Goal: Information Seeking & Learning: Learn about a topic

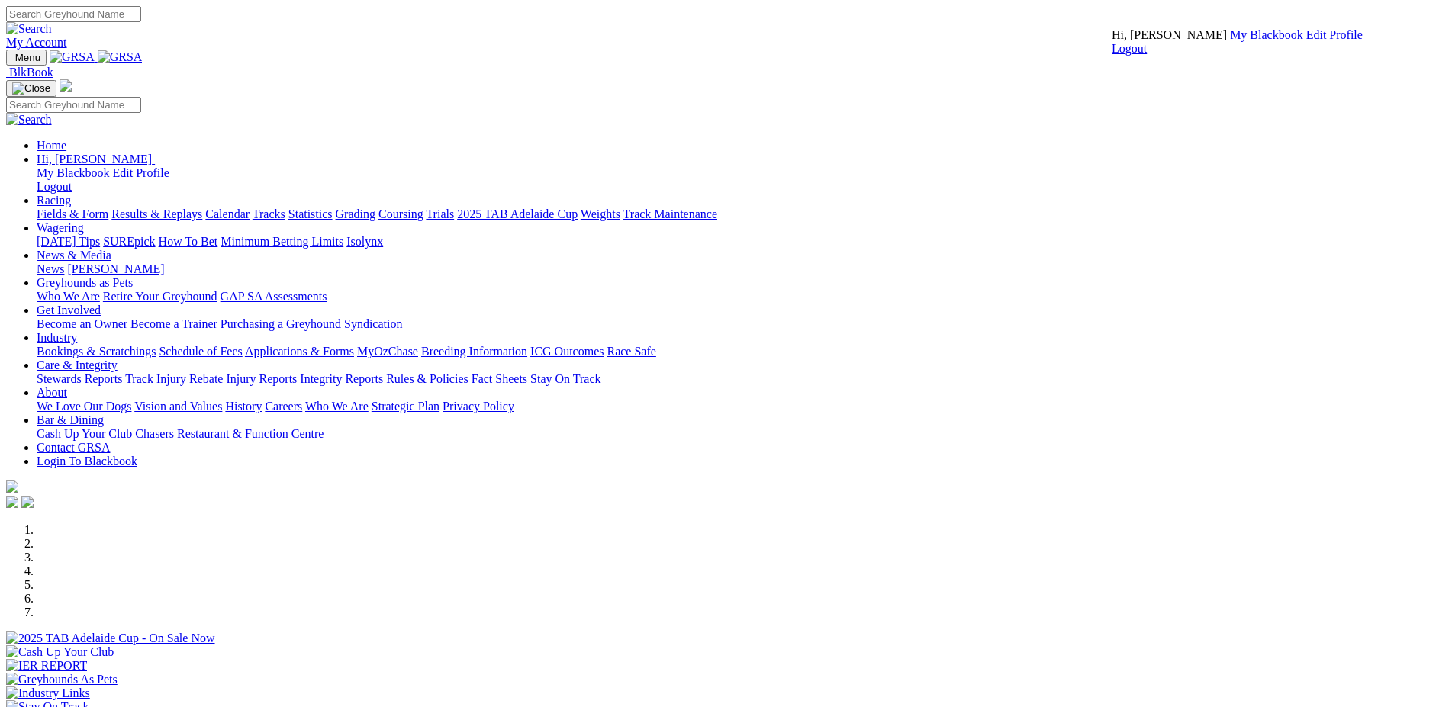
click at [1230, 41] on link "My Blackbook" at bounding box center [1266, 34] width 73 height 13
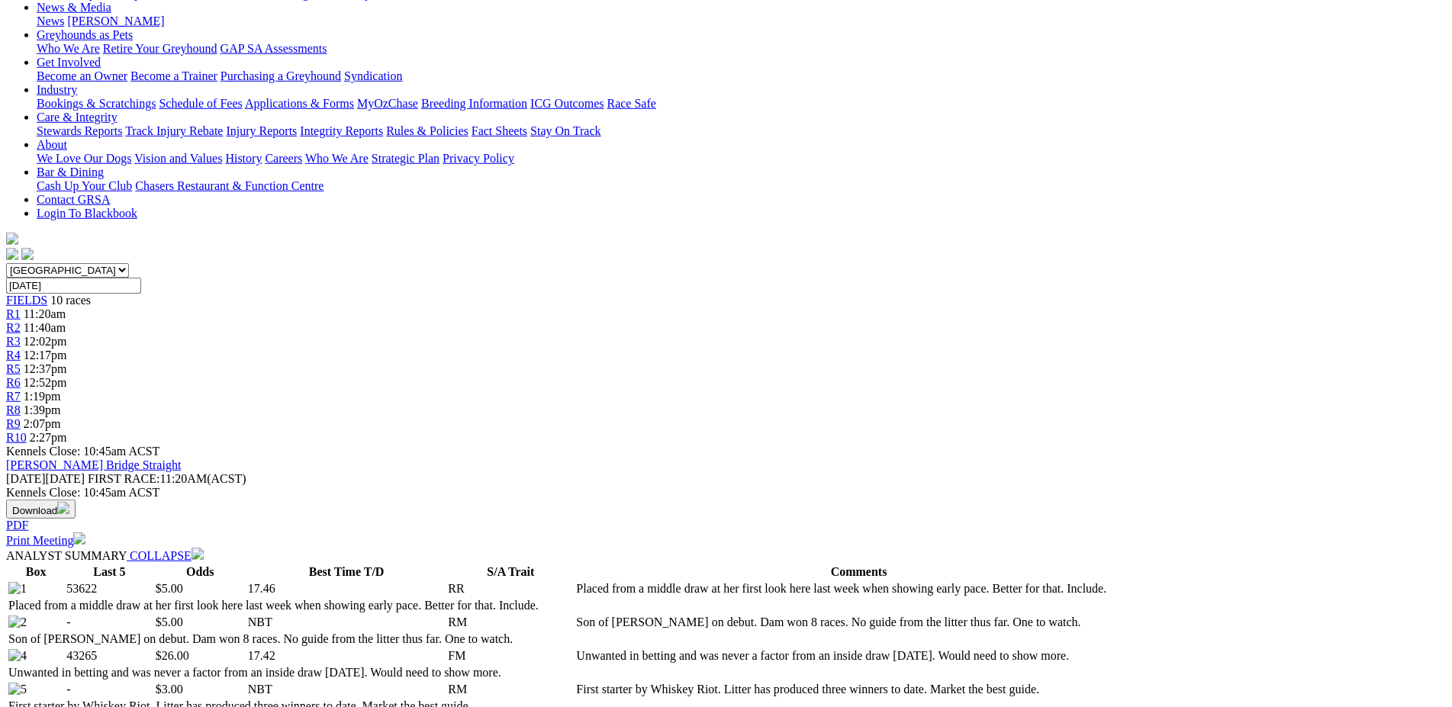
scroll to position [153, 0]
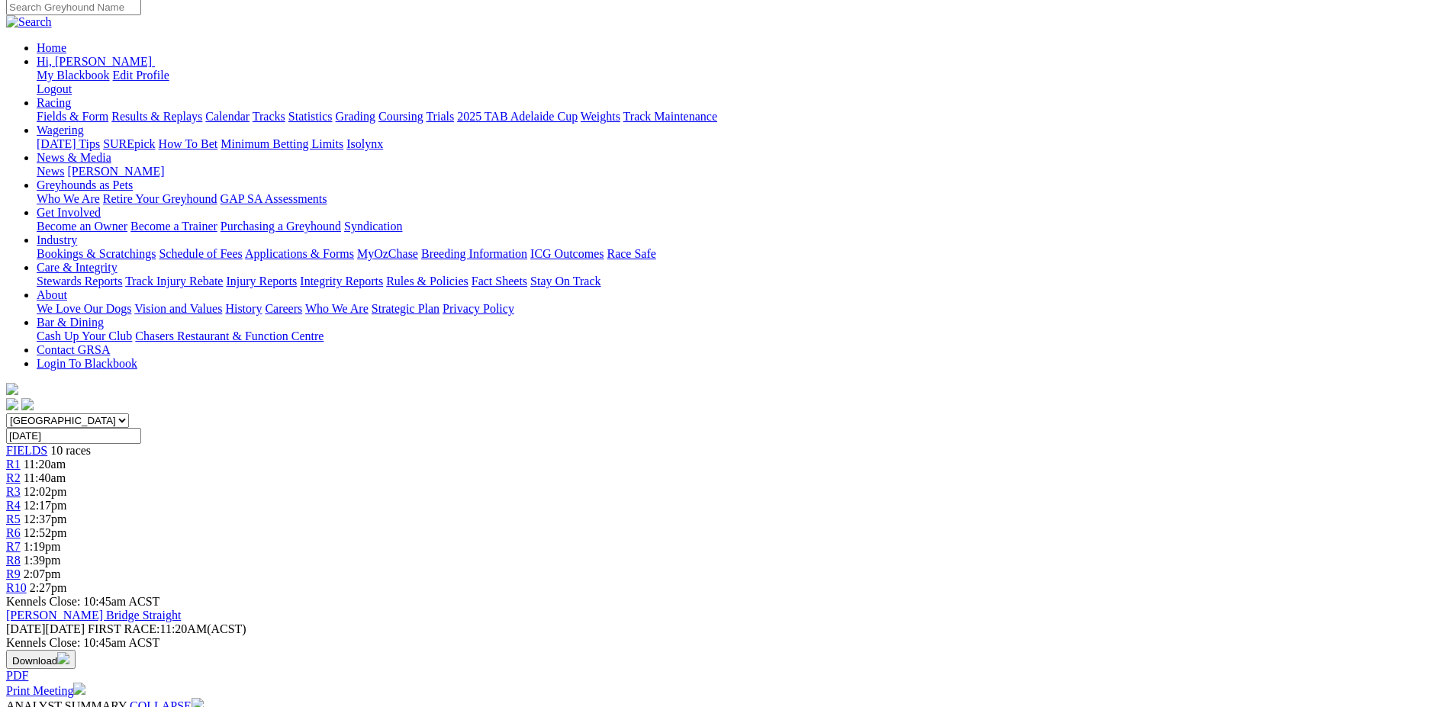
click at [67, 485] on span "12:02pm" at bounding box center [45, 491] width 43 height 13
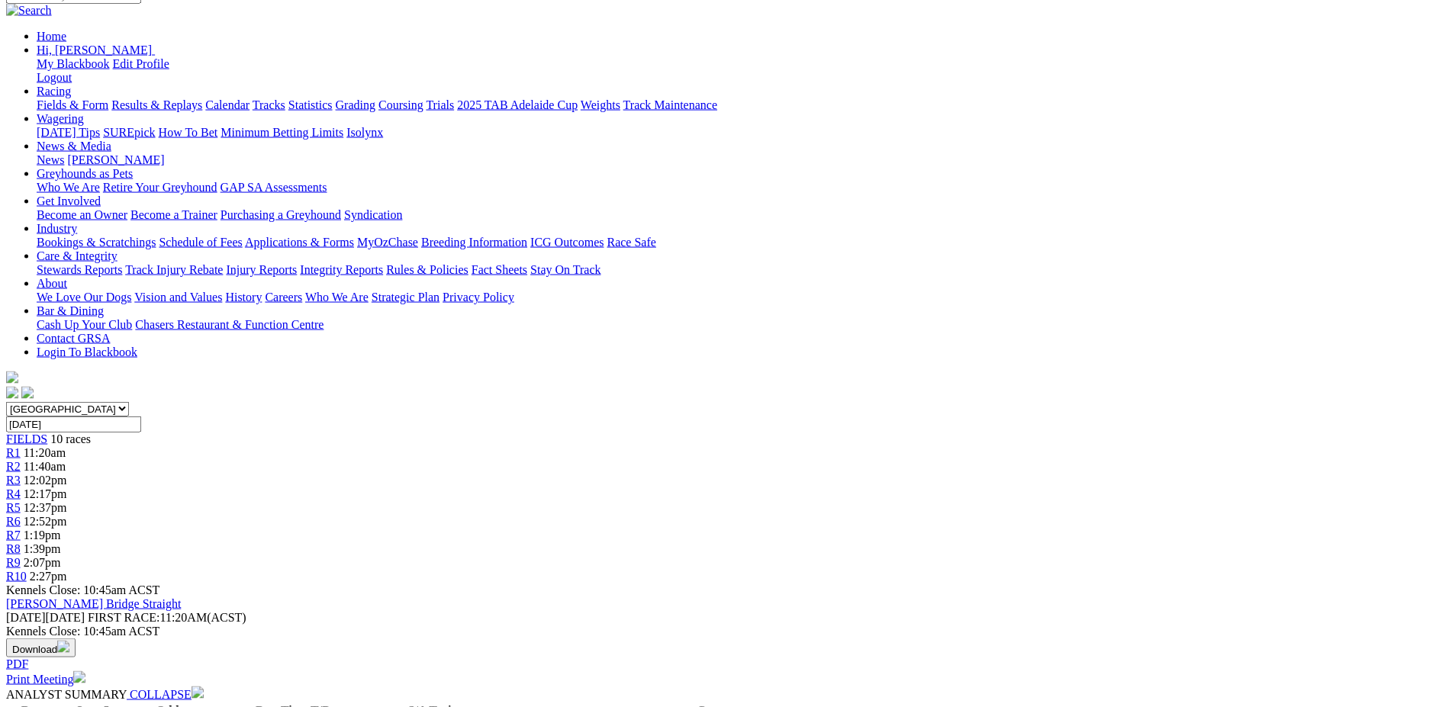
scroll to position [78, 0]
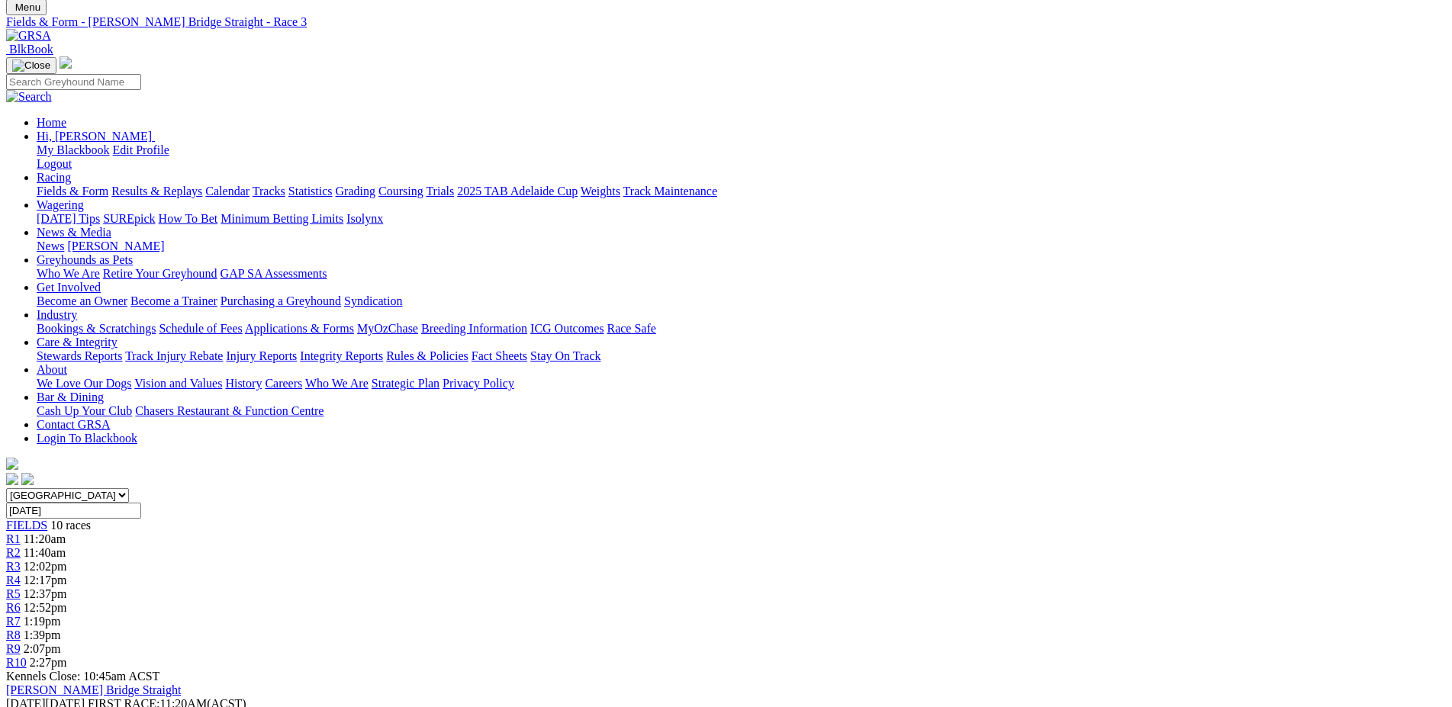
click at [21, 574] on link "R4" at bounding box center [13, 580] width 14 height 13
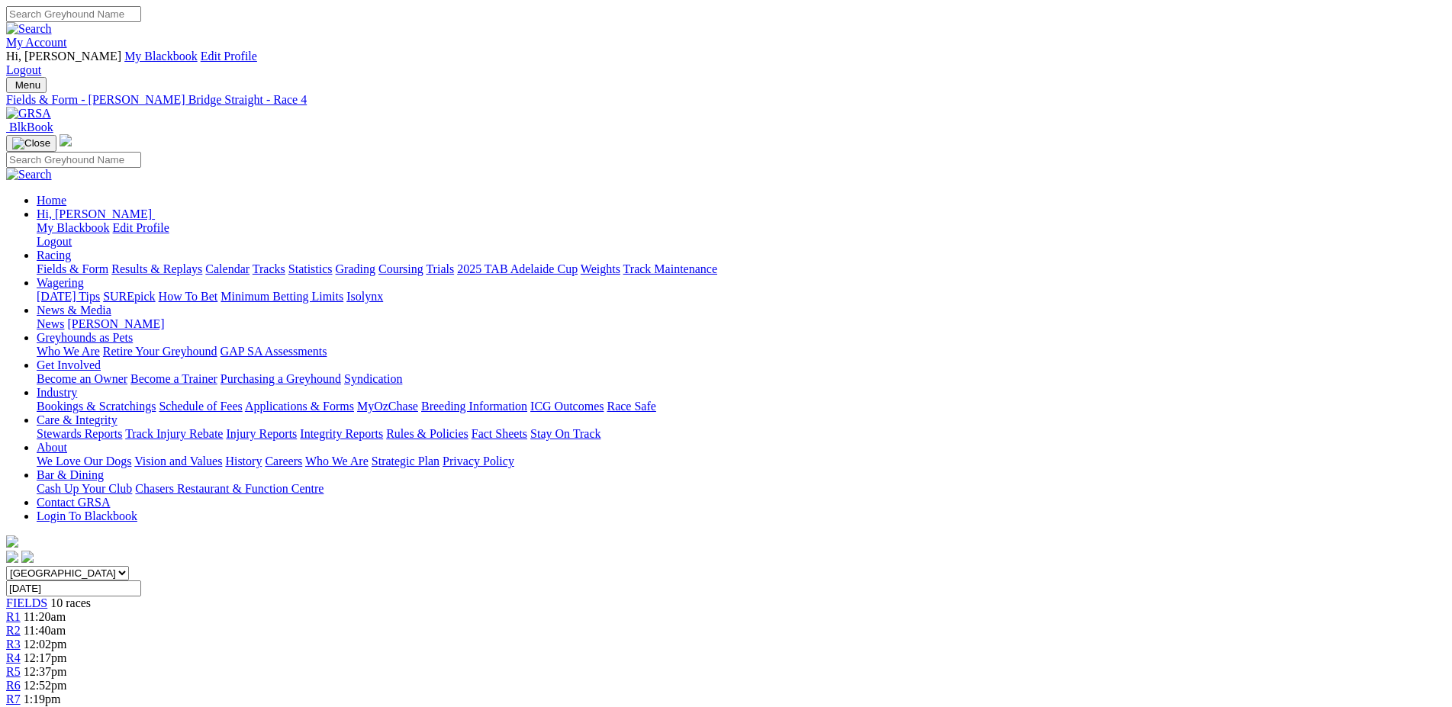
scroll to position [78, 0]
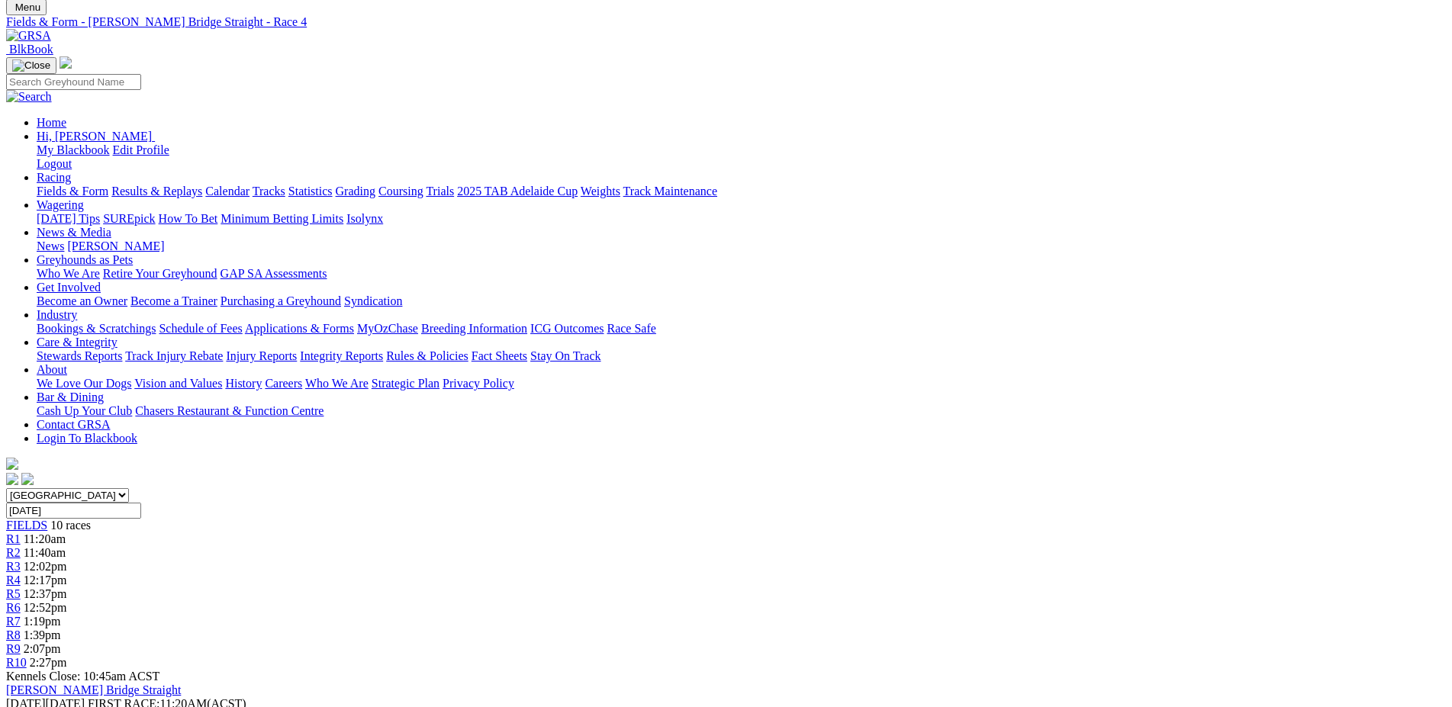
click at [21, 588] on span "R5" at bounding box center [13, 594] width 14 height 13
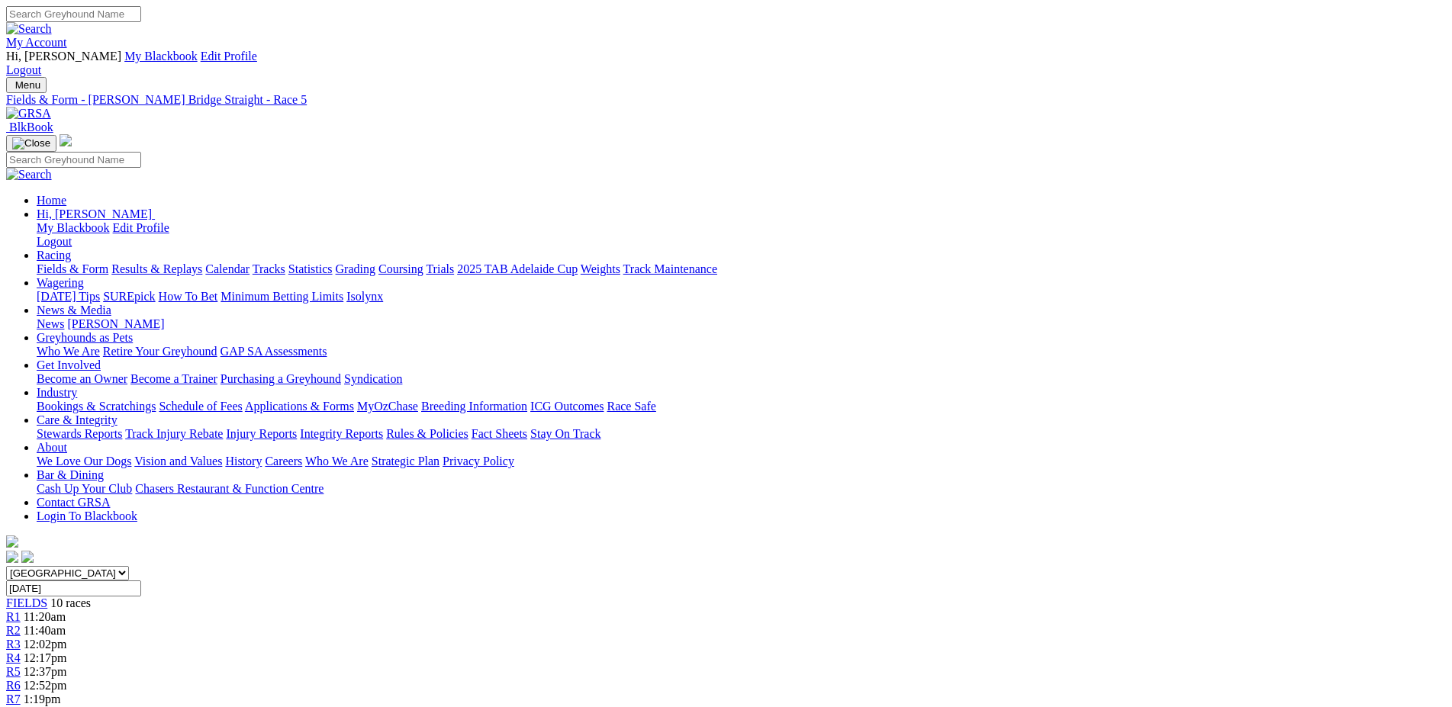
scroll to position [78, 0]
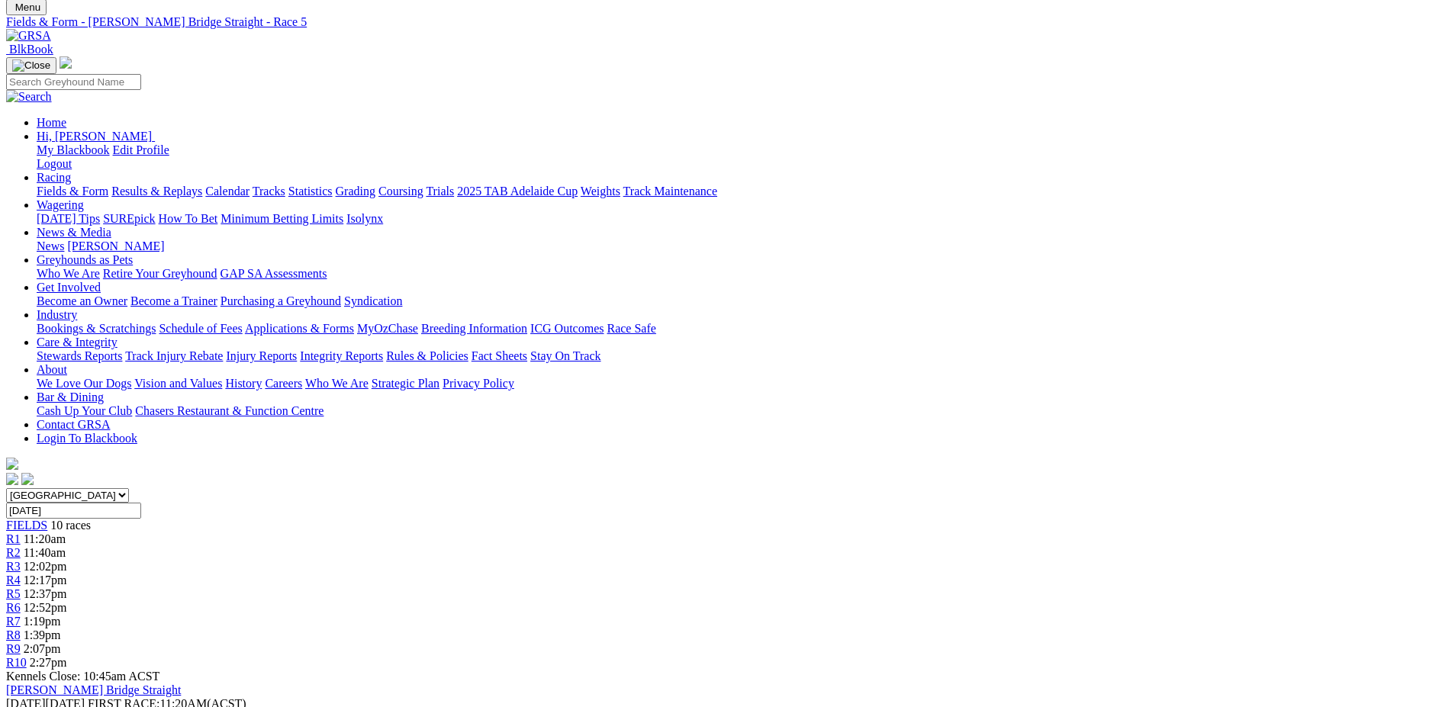
click at [21, 601] on span "R6" at bounding box center [13, 607] width 14 height 13
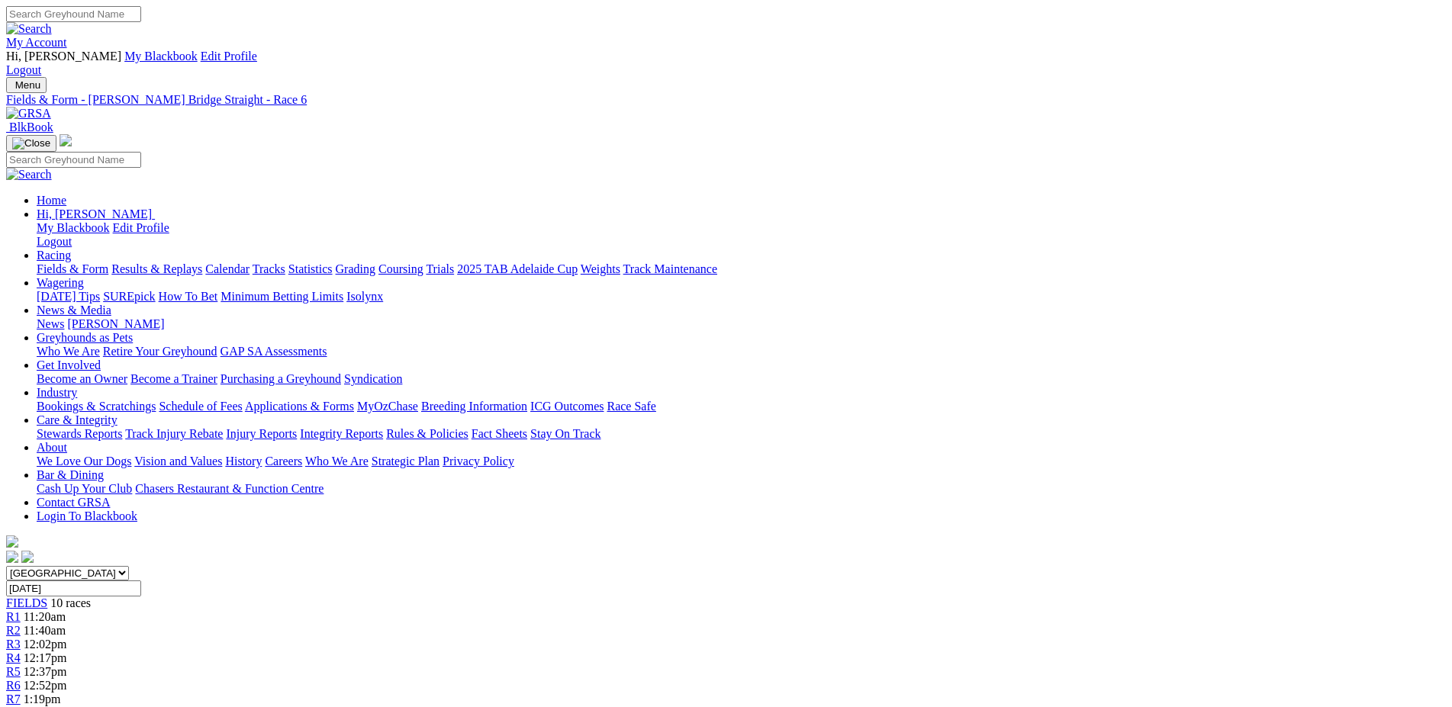
scroll to position [78, 0]
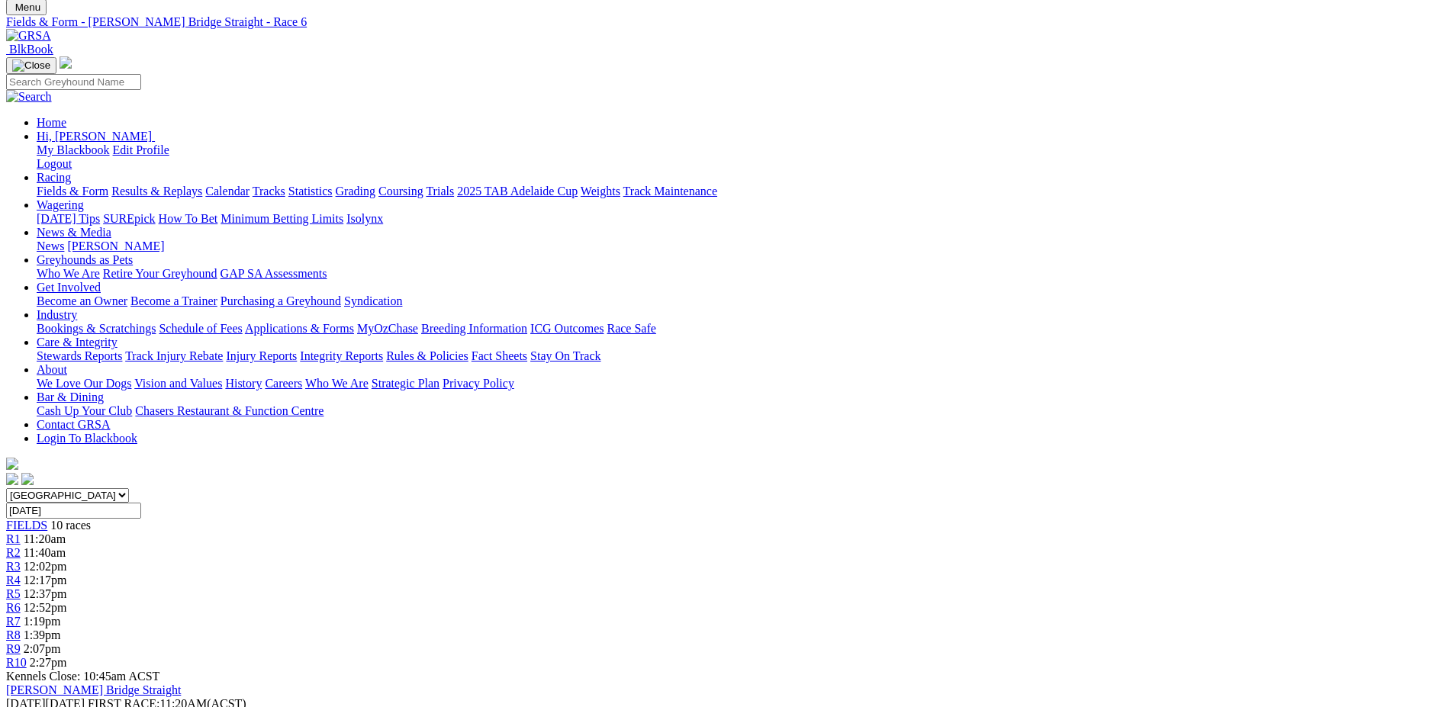
click at [901, 615] on div "R7 1:19pm" at bounding box center [726, 622] width 1440 height 14
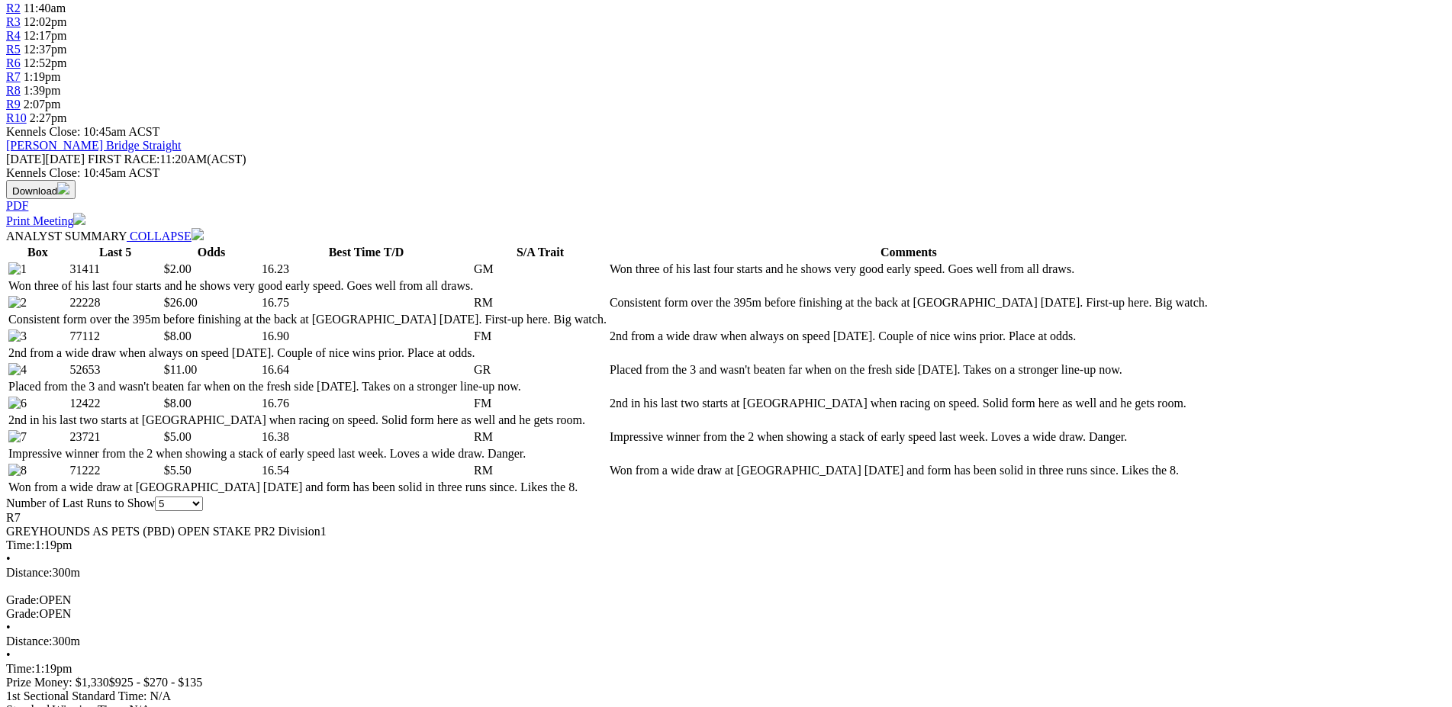
scroll to position [156, 0]
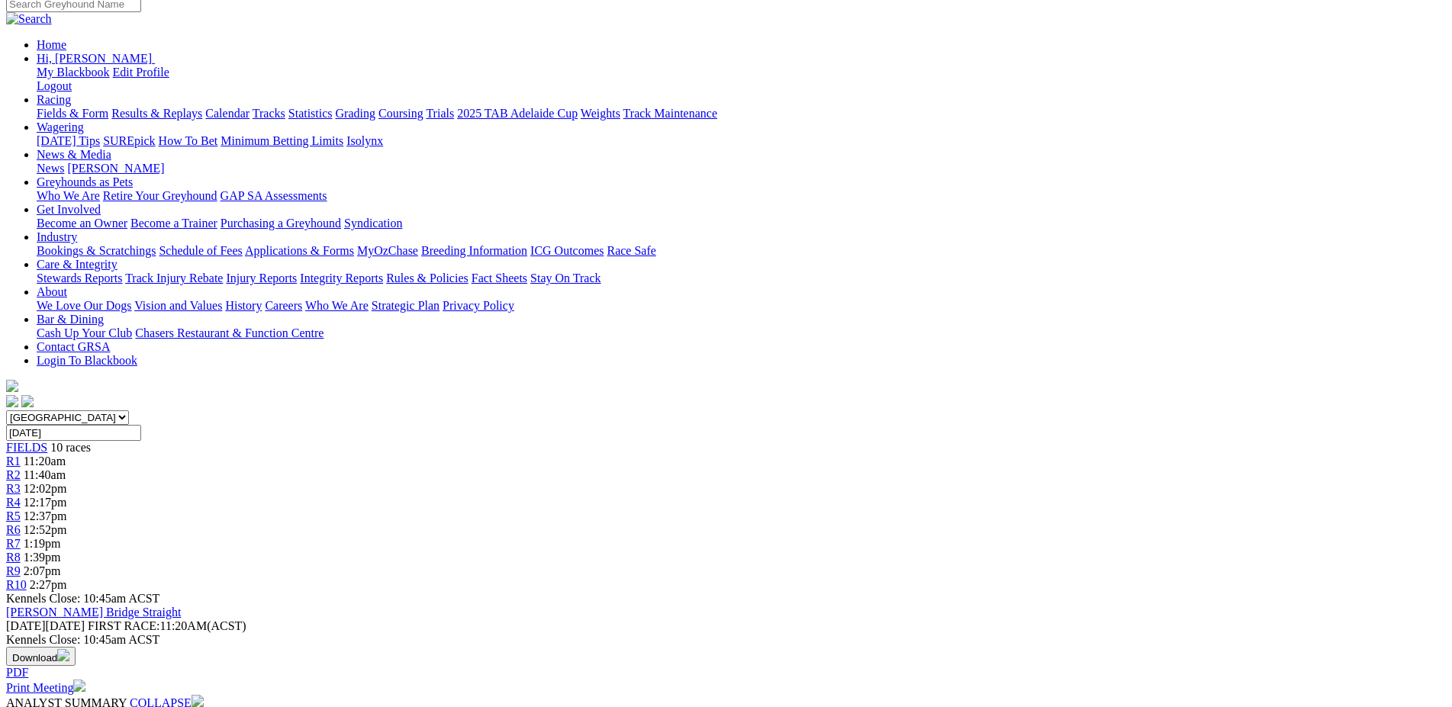
click at [21, 551] on link "R8" at bounding box center [13, 557] width 14 height 13
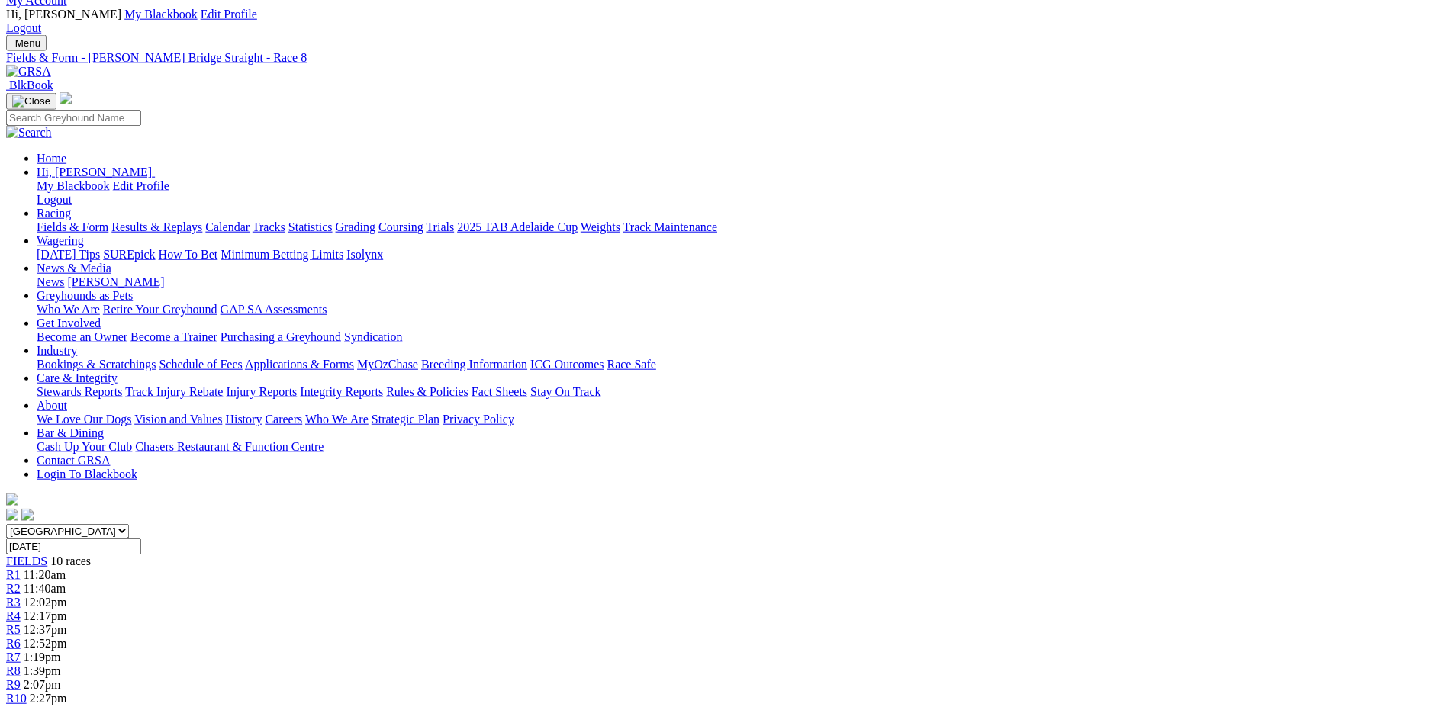
scroll to position [78, 0]
